Goal: Information Seeking & Learning: Check status

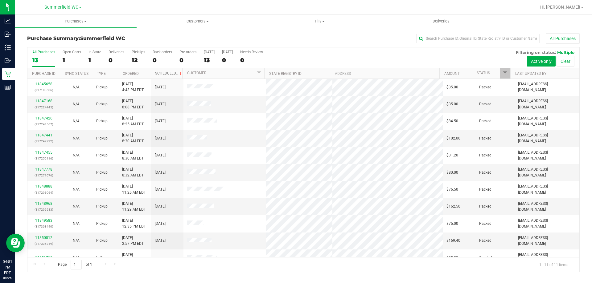
click at [167, 74] on link "Scheduled" at bounding box center [169, 73] width 28 height 4
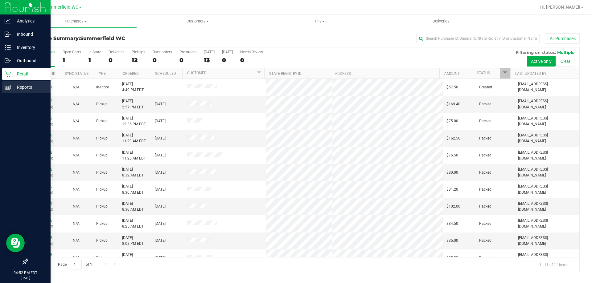
click at [11, 86] on p "Reports" at bounding box center [29, 87] width 37 height 7
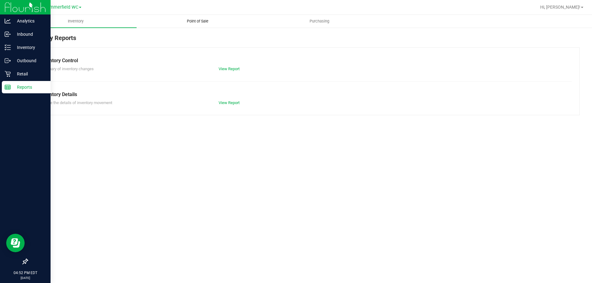
click at [196, 16] on uib-tab-heading "Point of Sale" at bounding box center [197, 21] width 121 height 12
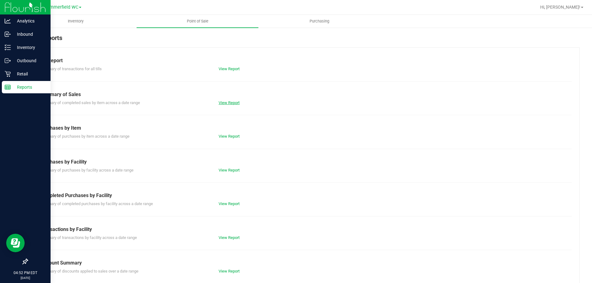
click at [232, 104] on link "View Report" at bounding box center [229, 103] width 21 height 5
